Goal: Transaction & Acquisition: Purchase product/service

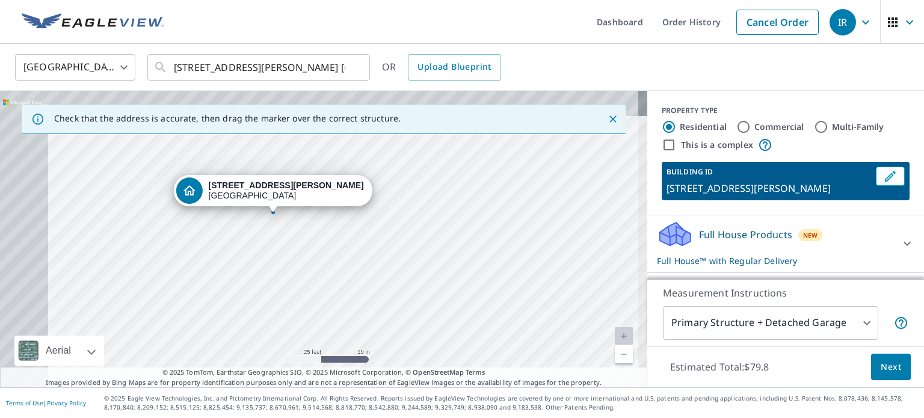
drag, startPoint x: 341, startPoint y: 244, endPoint x: 459, endPoint y: 310, distance: 135.3
click at [442, 308] on div "[STREET_ADDRESS][PERSON_NAME]" at bounding box center [324, 239] width 648 height 297
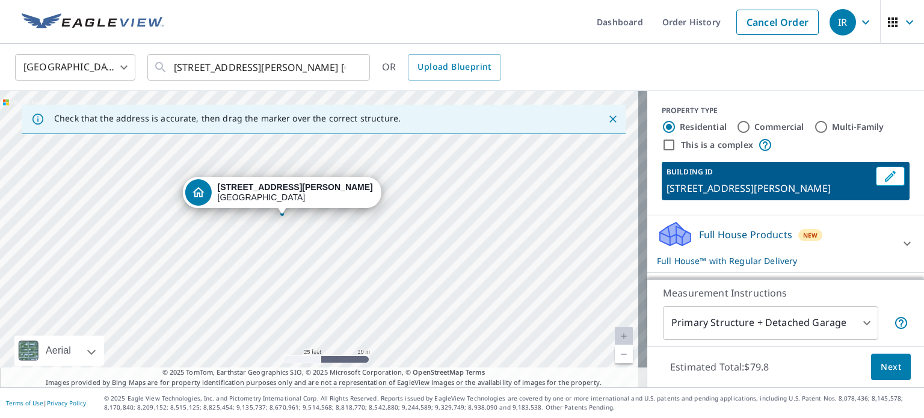
scroll to position [126, 0]
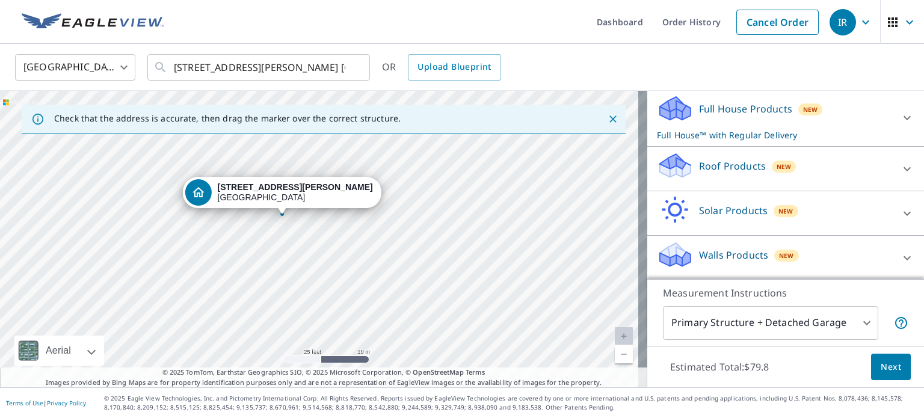
click at [701, 110] on p "Full House Products" at bounding box center [745, 109] width 93 height 14
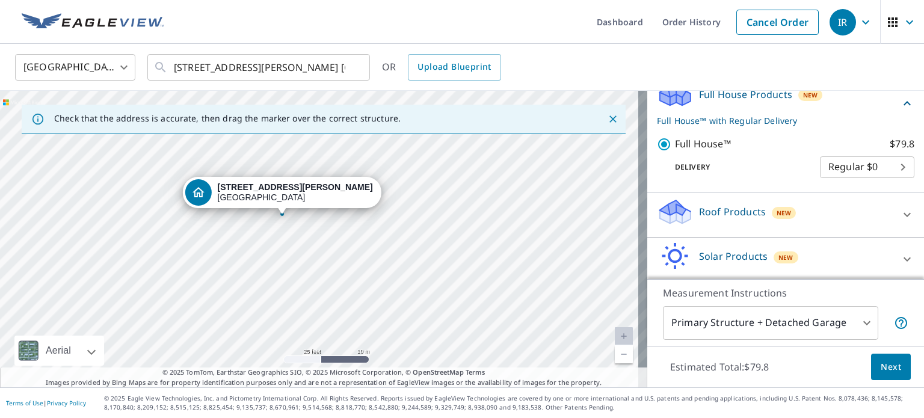
scroll to position [186, 0]
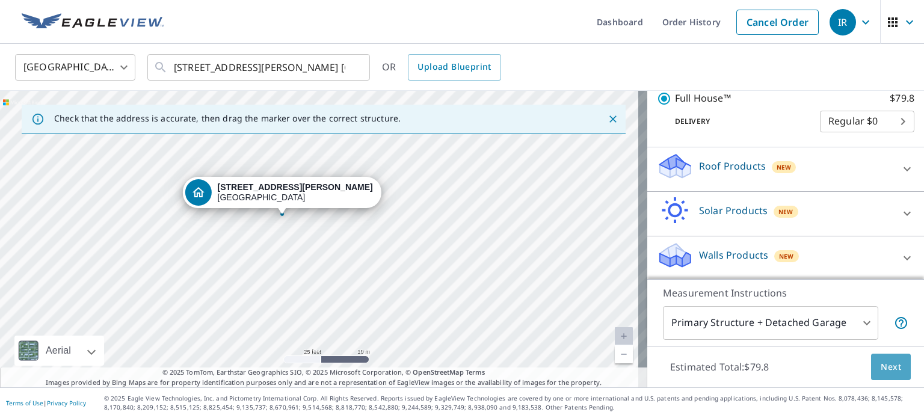
click at [881, 368] on span "Next" at bounding box center [891, 367] width 20 height 15
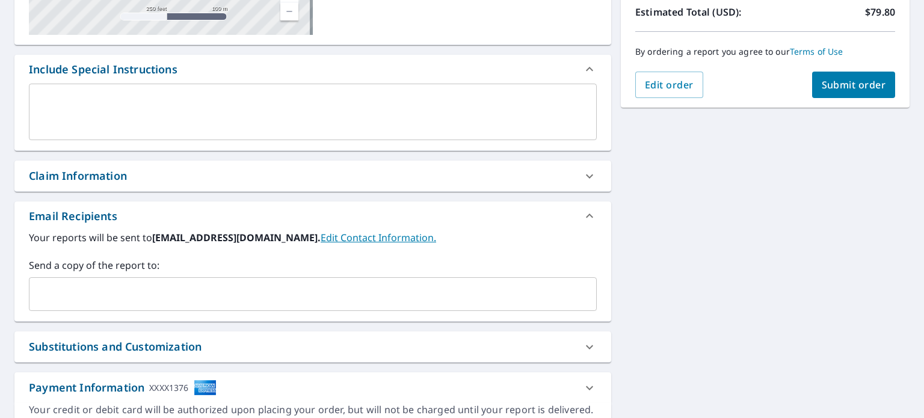
scroll to position [280, 0]
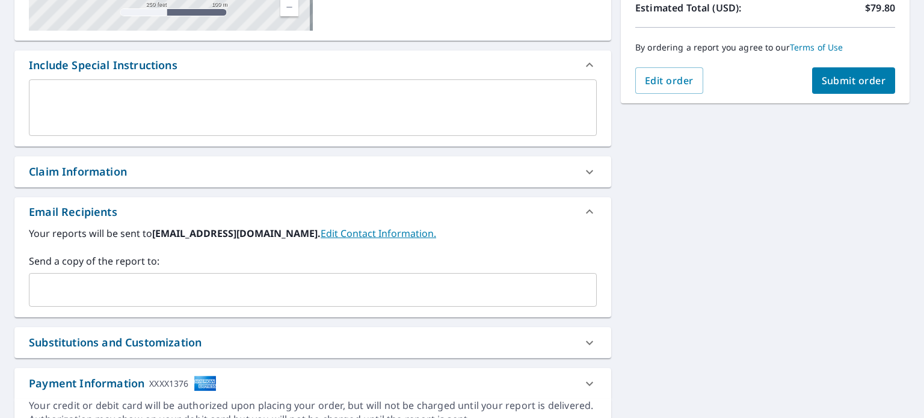
click at [270, 303] on div "​" at bounding box center [313, 290] width 568 height 34
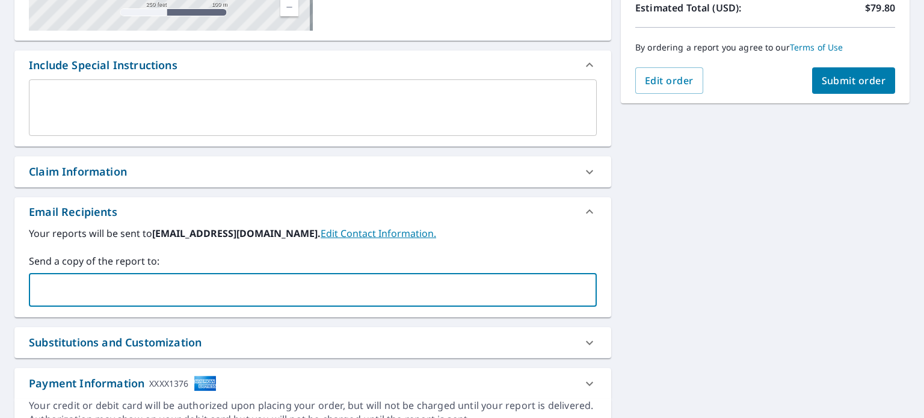
paste input "[EMAIL_ADDRESS][DOMAIN_NAME]"
type input "[EMAIL_ADDRESS][DOMAIN_NAME]"
click at [852, 78] on span "Submit order" at bounding box center [854, 80] width 64 height 13
checkbox input "true"
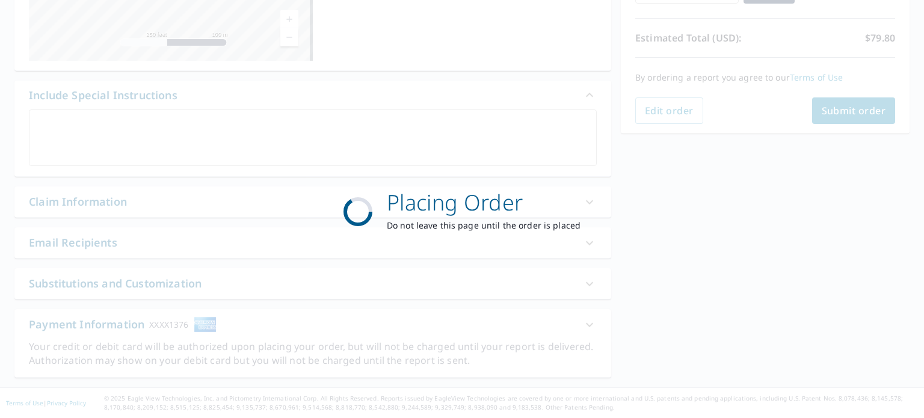
scroll to position [249, 0]
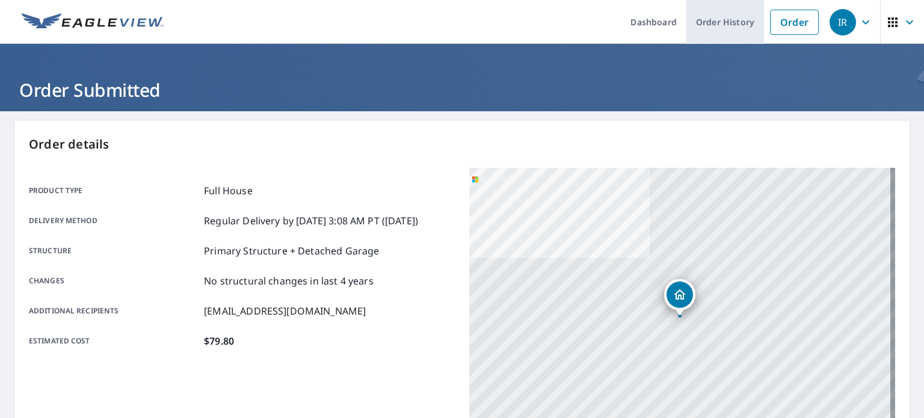
click at [732, 18] on link "Order History" at bounding box center [726, 22] width 78 height 44
